Goal: Task Accomplishment & Management: Use online tool/utility

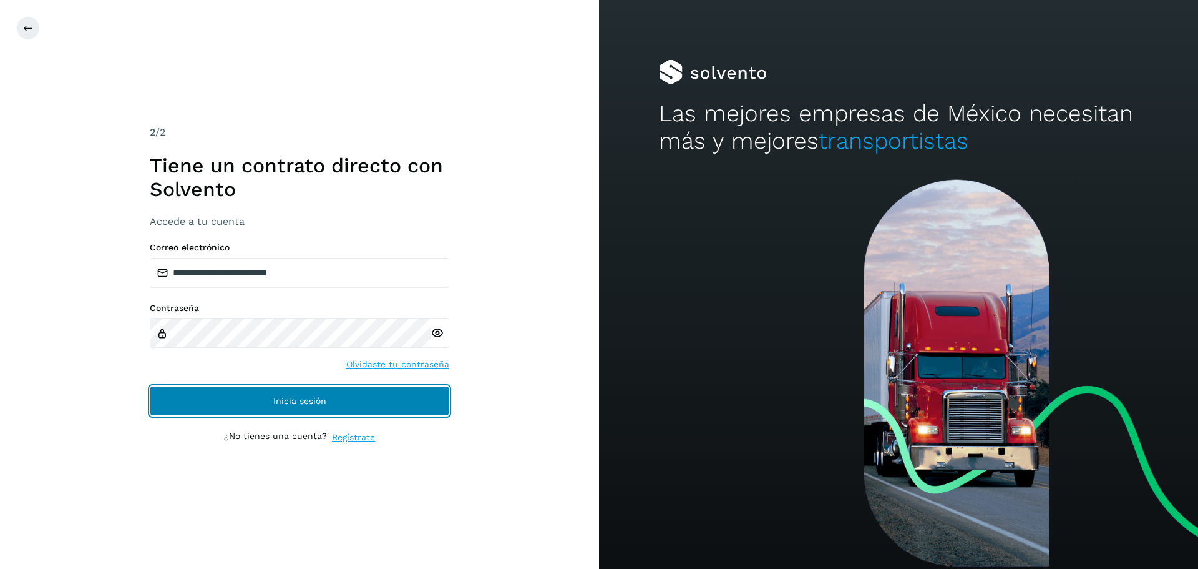
click at [401, 396] on button "Inicia sesión" at bounding box center [300, 401] width 300 height 30
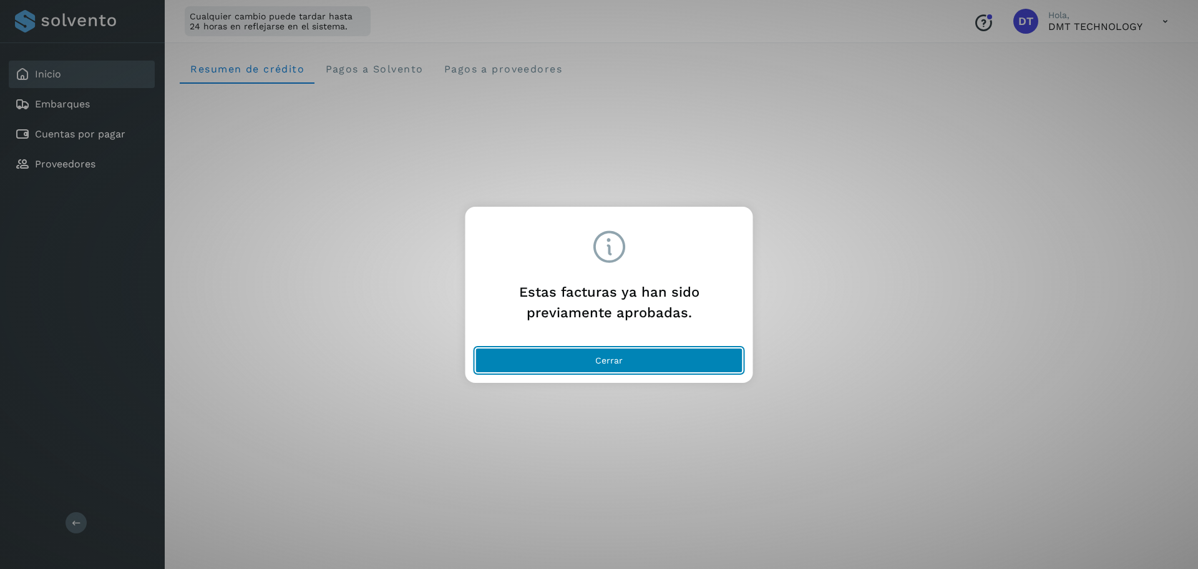
click at [655, 364] on button "Cerrar" at bounding box center [610, 360] width 268 height 25
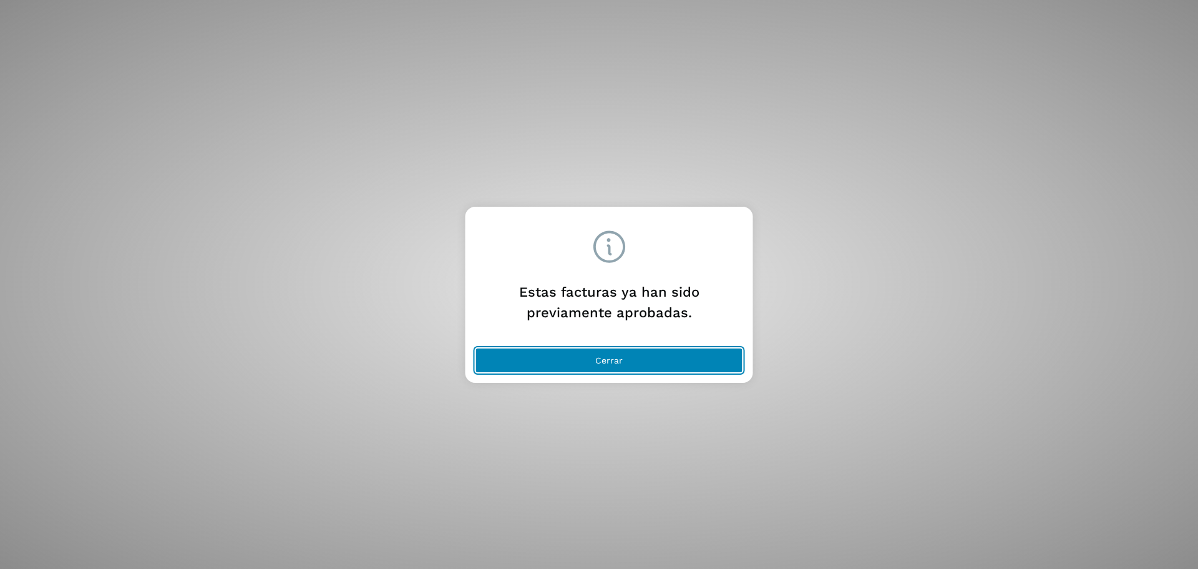
click at [628, 361] on button "Cerrar" at bounding box center [610, 360] width 268 height 25
